Goal: Information Seeking & Learning: Find specific fact

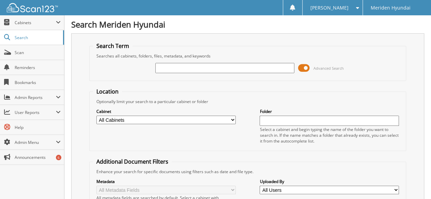
click at [170, 67] on input "text" at bounding box center [224, 68] width 139 height 10
type input "369855"
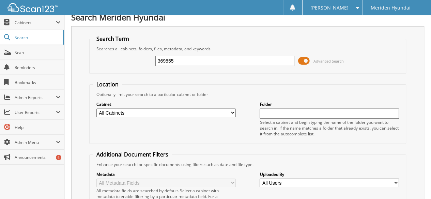
scroll to position [7, 0]
drag, startPoint x: 164, startPoint y: 58, endPoint x: 223, endPoint y: 53, distance: 59.8
click at [222, 53] on div "369855 Advanced Search" at bounding box center [247, 61] width 309 height 18
type input "36989"
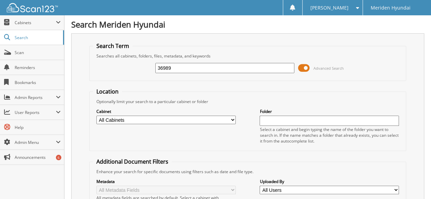
drag, startPoint x: 181, startPoint y: 68, endPoint x: 15, endPoint y: 54, distance: 166.7
type input "369989"
drag, startPoint x: 170, startPoint y: 65, endPoint x: 202, endPoint y: 65, distance: 32.0
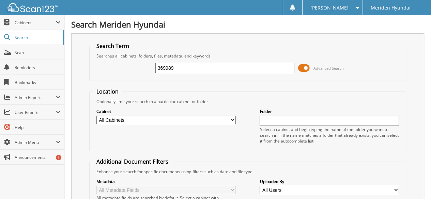
click at [202, 65] on input "369989" at bounding box center [224, 68] width 139 height 10
type input "369983"
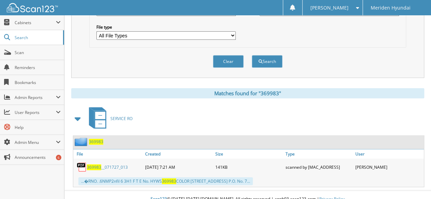
scroll to position [41, 0]
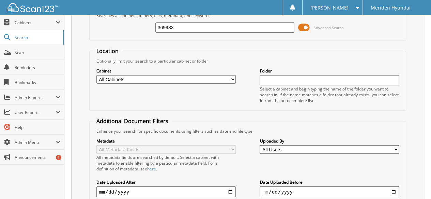
drag, startPoint x: 179, startPoint y: 28, endPoint x: 31, endPoint y: 14, distance: 148.0
click at [32, 14] on body "Lynda M. Settings Logout Meriden Hyundai Close Cabinets" at bounding box center [215, 174] width 431 height 430
type input "370329"
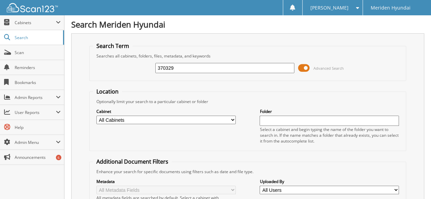
drag, startPoint x: 166, startPoint y: 64, endPoint x: 178, endPoint y: 65, distance: 11.6
click at [178, 65] on input "370329" at bounding box center [224, 68] width 139 height 10
type input "370371"
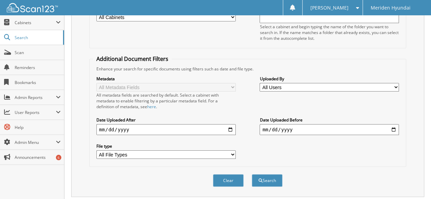
scroll to position [9, 0]
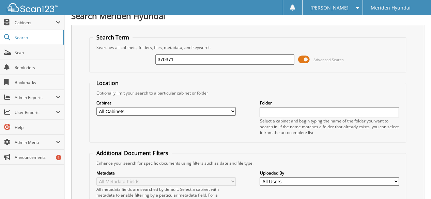
drag, startPoint x: 165, startPoint y: 55, endPoint x: 225, endPoint y: 58, distance: 59.6
click at [219, 58] on input "370371" at bounding box center [224, 59] width 139 height 10
type input "370462"
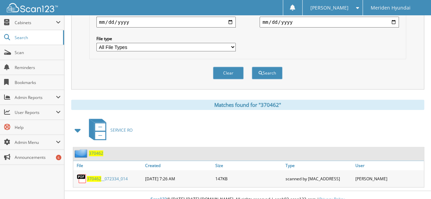
scroll to position [211, 0]
